Goal: Find specific page/section: Find specific page/section

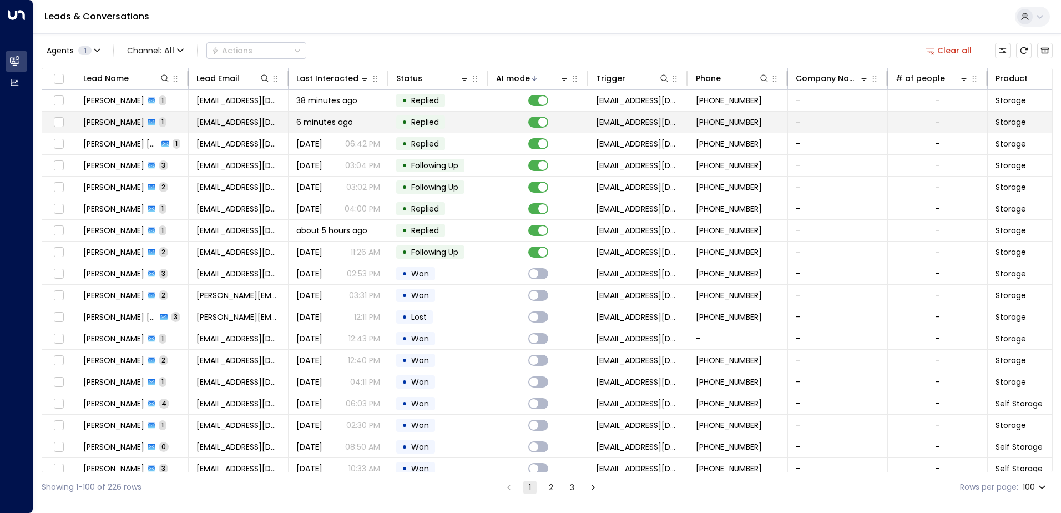
click at [289, 124] on td "6 minutes ago" at bounding box center [339, 122] width 100 height 21
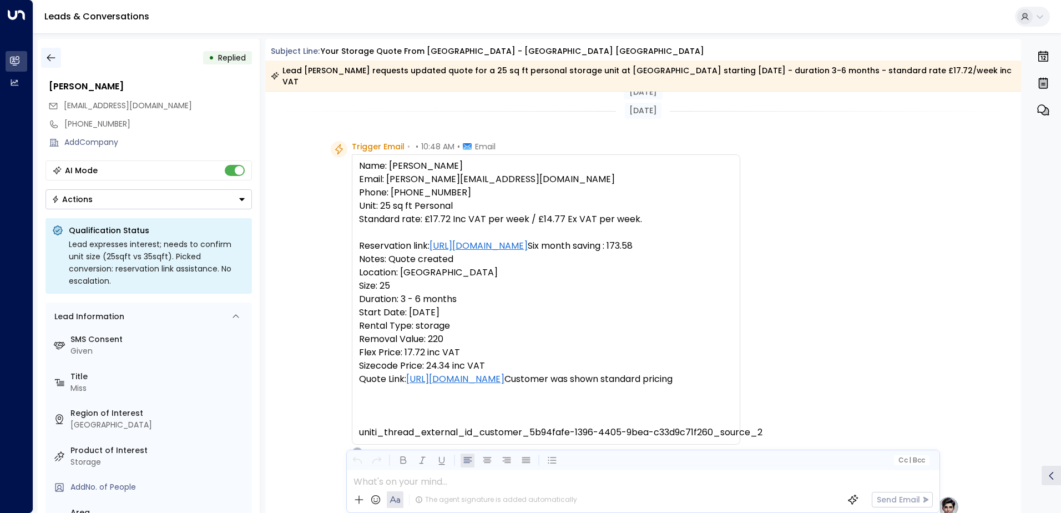
click at [52, 52] on button "button" at bounding box center [51, 58] width 20 height 20
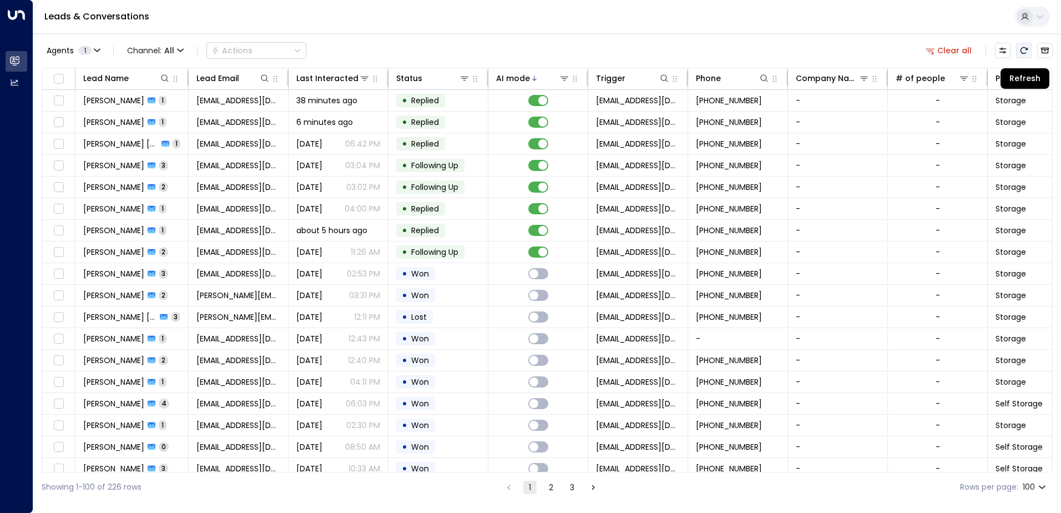
click at [1021, 51] on icon "Refresh" at bounding box center [1024, 50] width 7 height 7
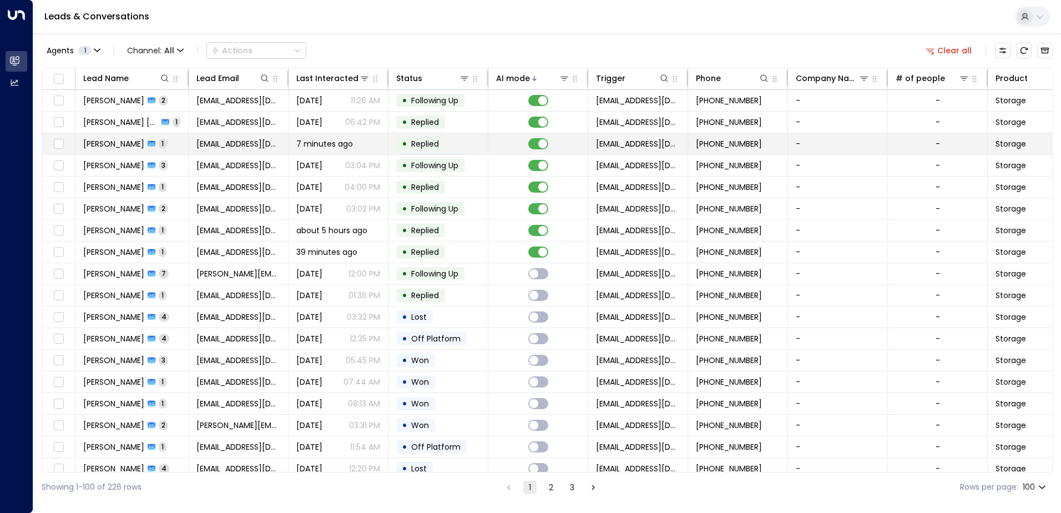
click at [119, 144] on span "[PERSON_NAME]" at bounding box center [113, 143] width 61 height 11
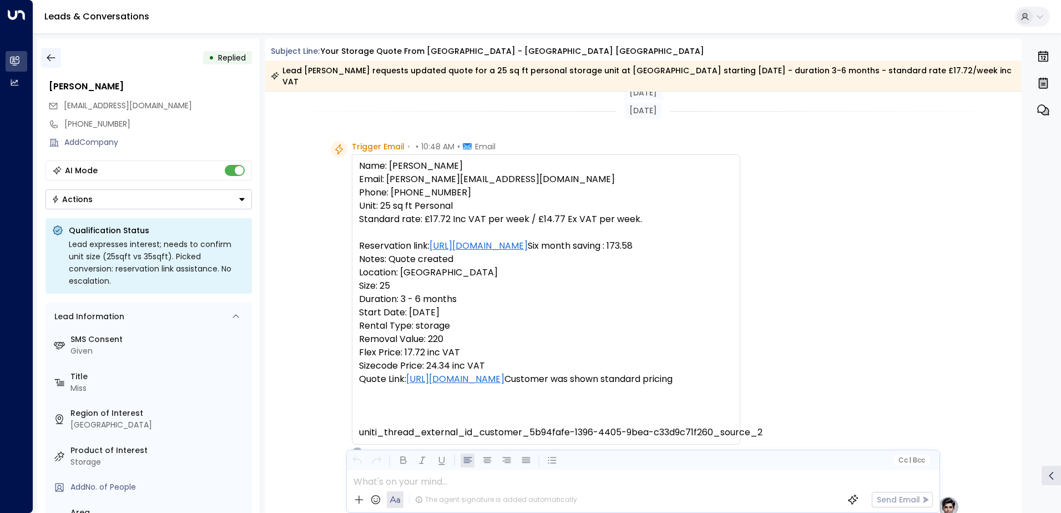
click at [49, 59] on icon "button" at bounding box center [51, 57] width 11 height 11
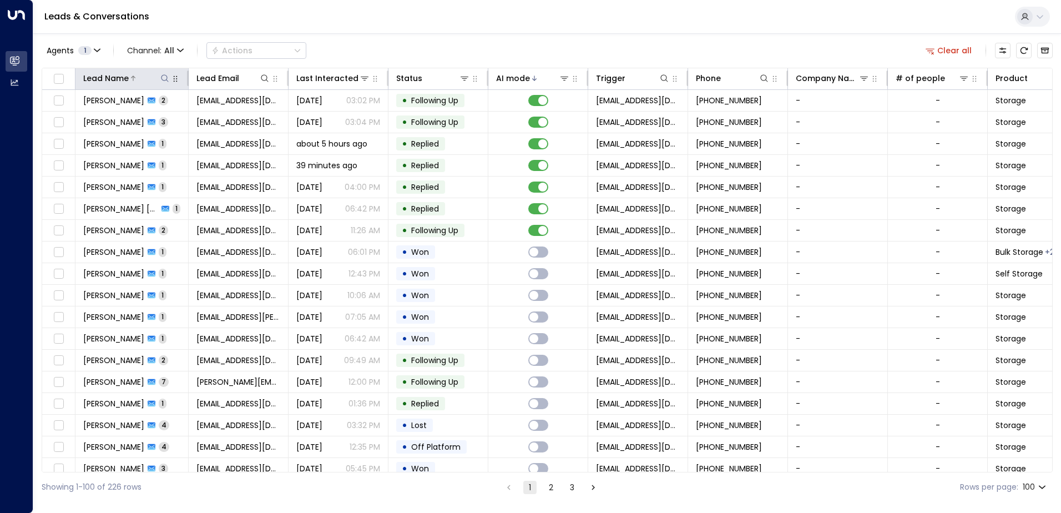
click at [168, 80] on icon at bounding box center [164, 78] width 9 height 9
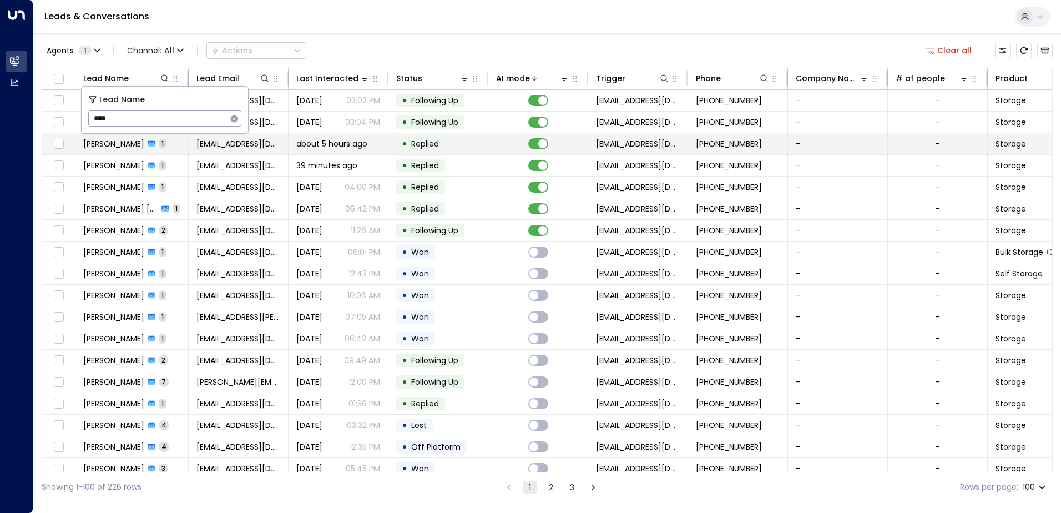
type input "*****"
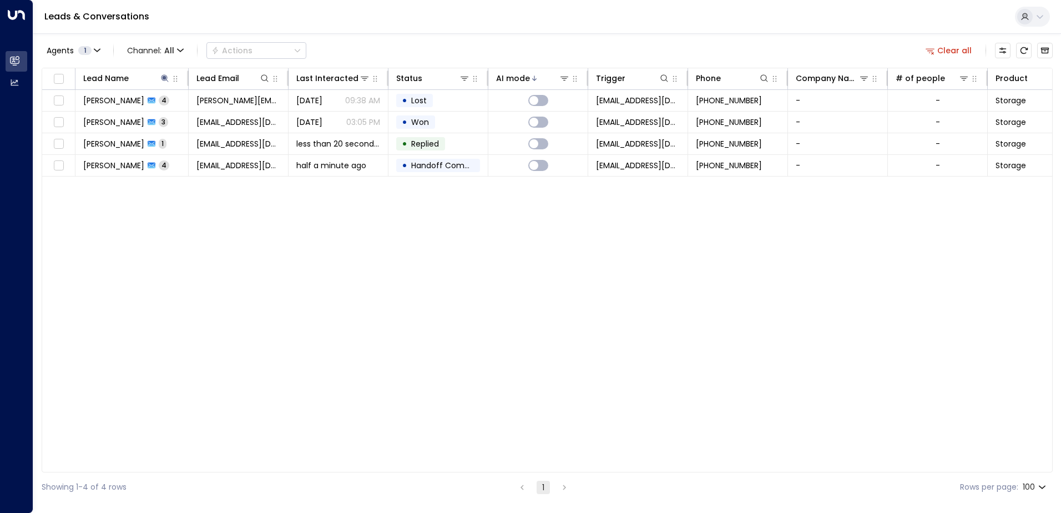
click at [179, 260] on div "Lead Name Lead Email Last Interacted Status AI mode Trigger Phone Company Name …" at bounding box center [547, 270] width 1011 height 405
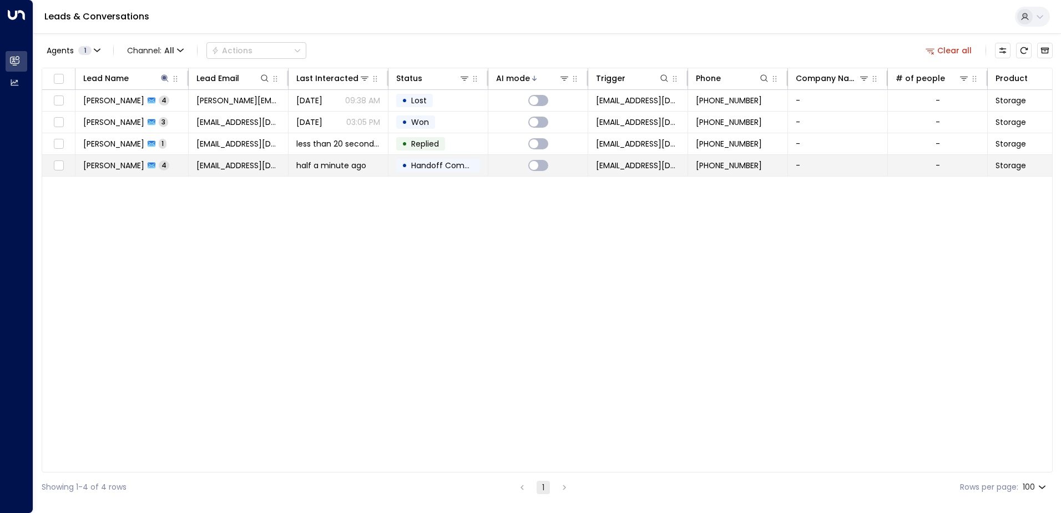
click at [116, 163] on span "[PERSON_NAME]" at bounding box center [113, 165] width 61 height 11
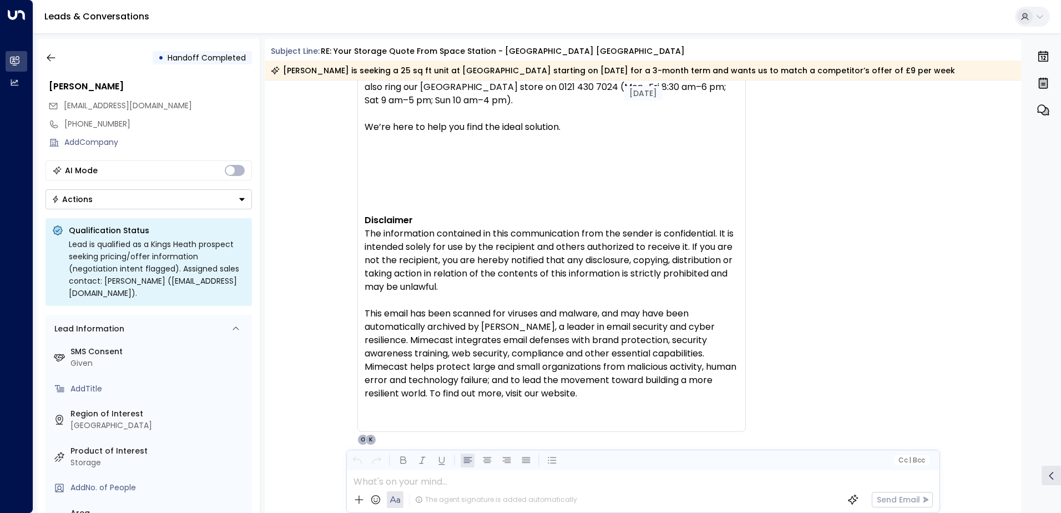
scroll to position [2507, 0]
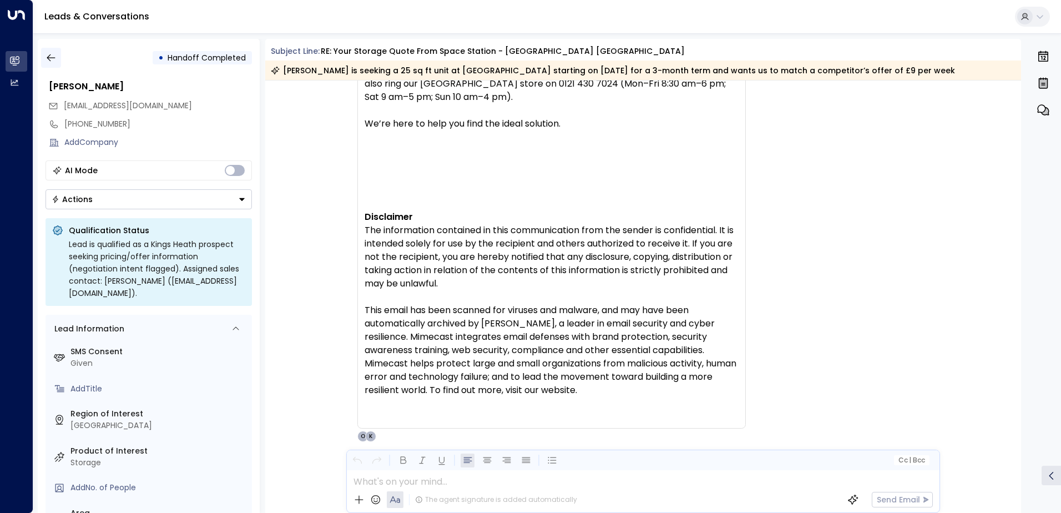
click at [52, 60] on icon "button" at bounding box center [51, 57] width 11 height 11
